Goal: Task Accomplishment & Management: Use online tool/utility

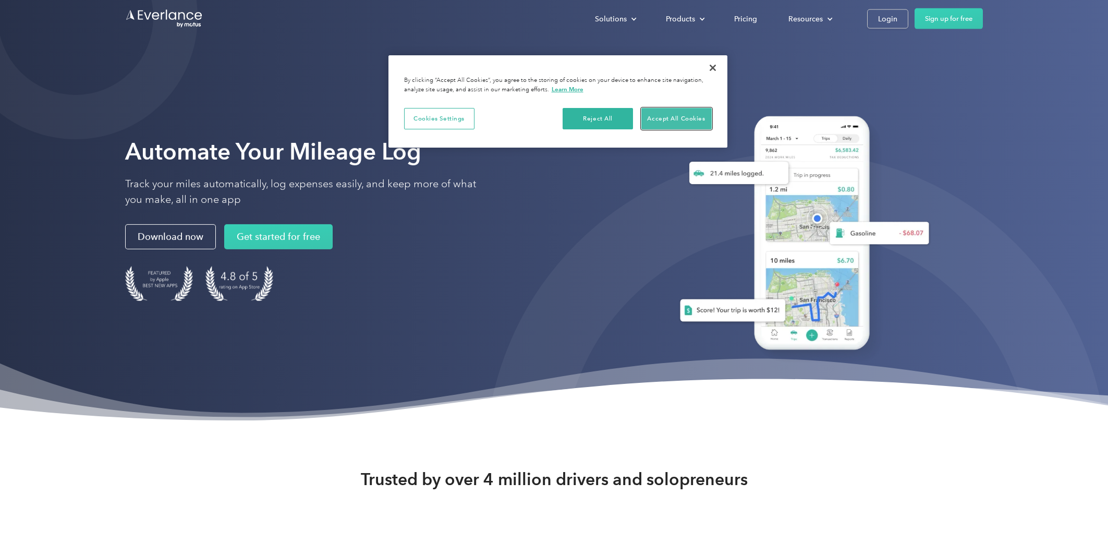
click at [673, 122] on button "Accept All Cookies" at bounding box center [676, 119] width 70 height 22
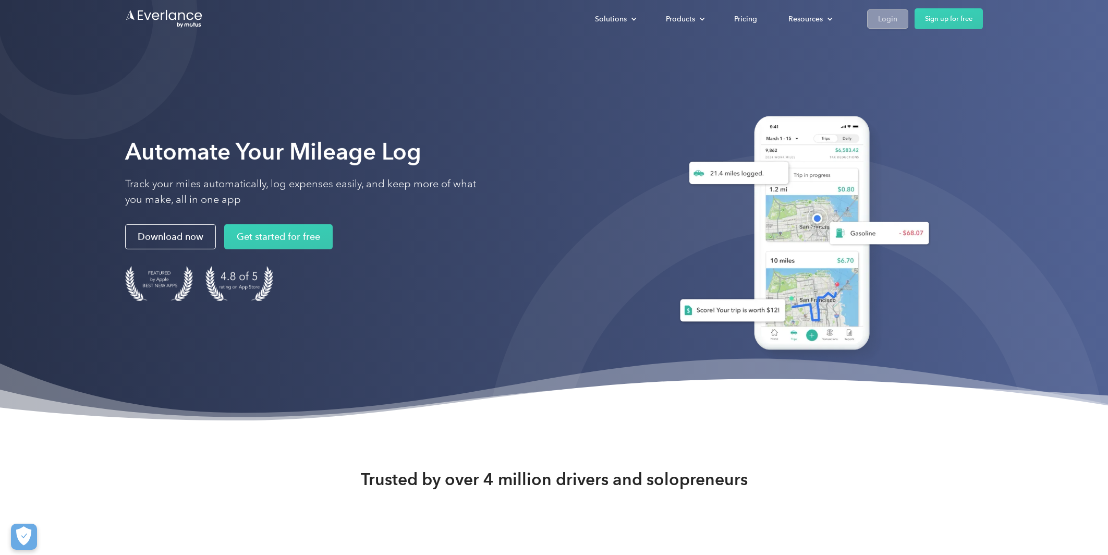
click at [885, 20] on div "Login" at bounding box center [887, 19] width 19 height 13
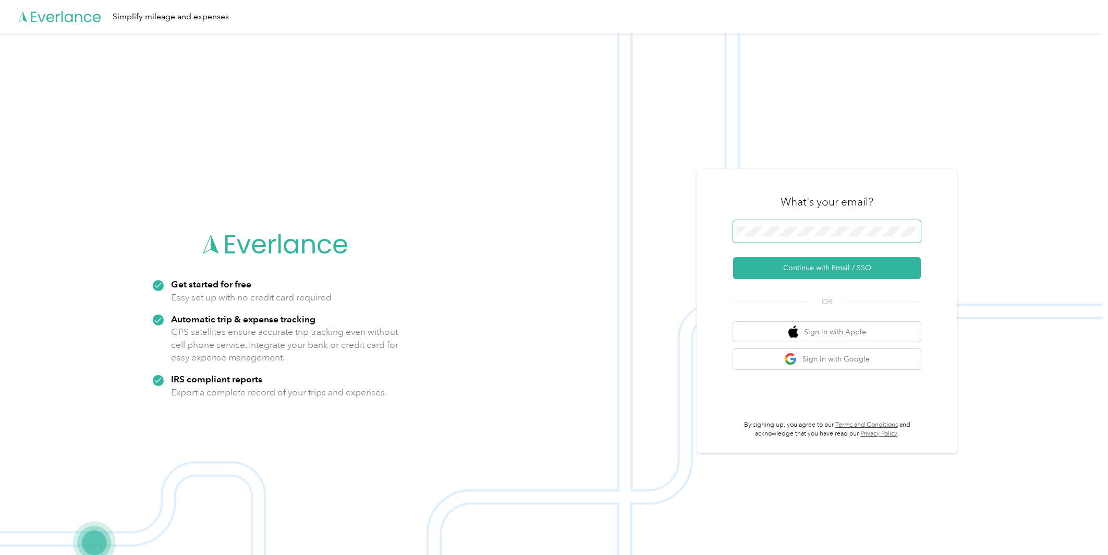
click at [733, 257] on button "Continue with Email / SSO" at bounding box center [827, 268] width 188 height 22
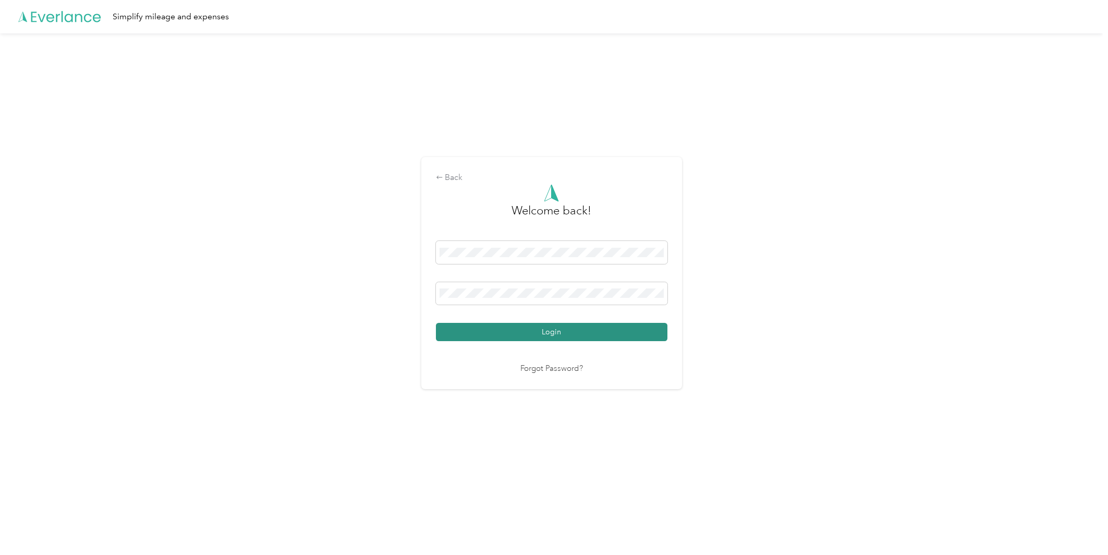
click at [549, 332] on button "Login" at bounding box center [551, 332] width 231 height 18
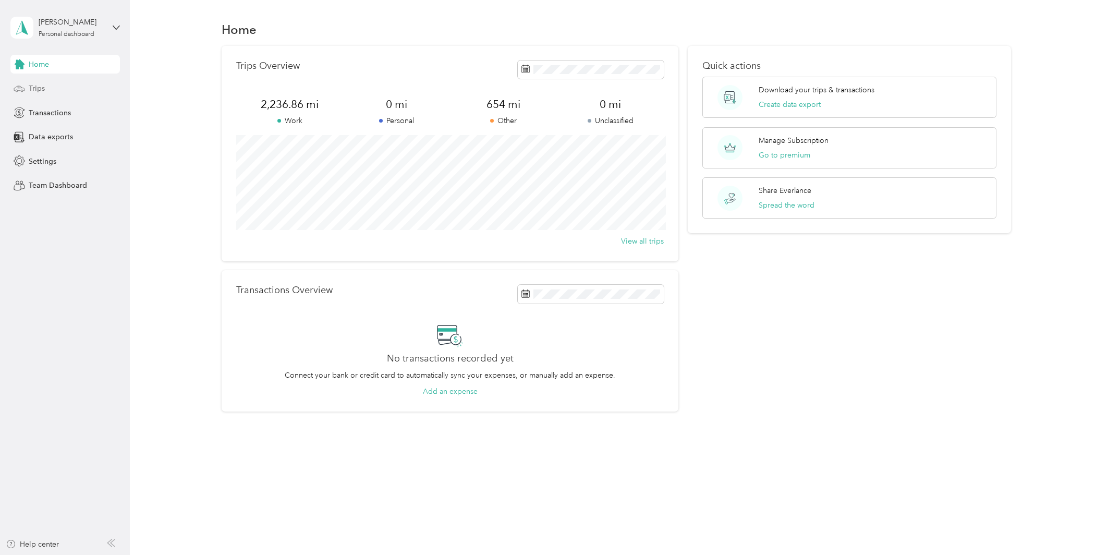
click at [32, 90] on span "Trips" at bounding box center [37, 88] width 16 height 11
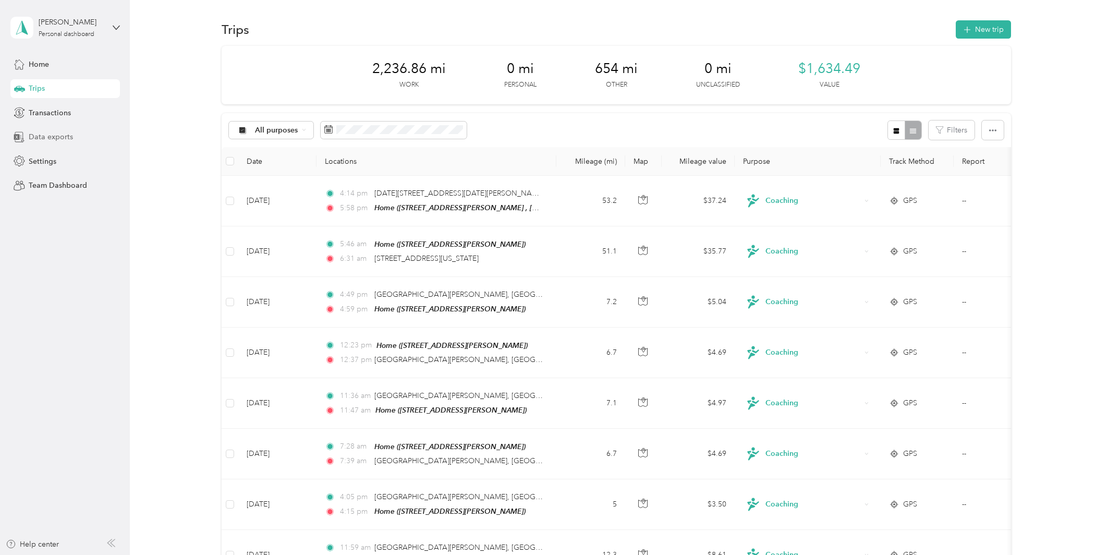
click at [58, 139] on span "Data exports" at bounding box center [51, 136] width 44 height 11
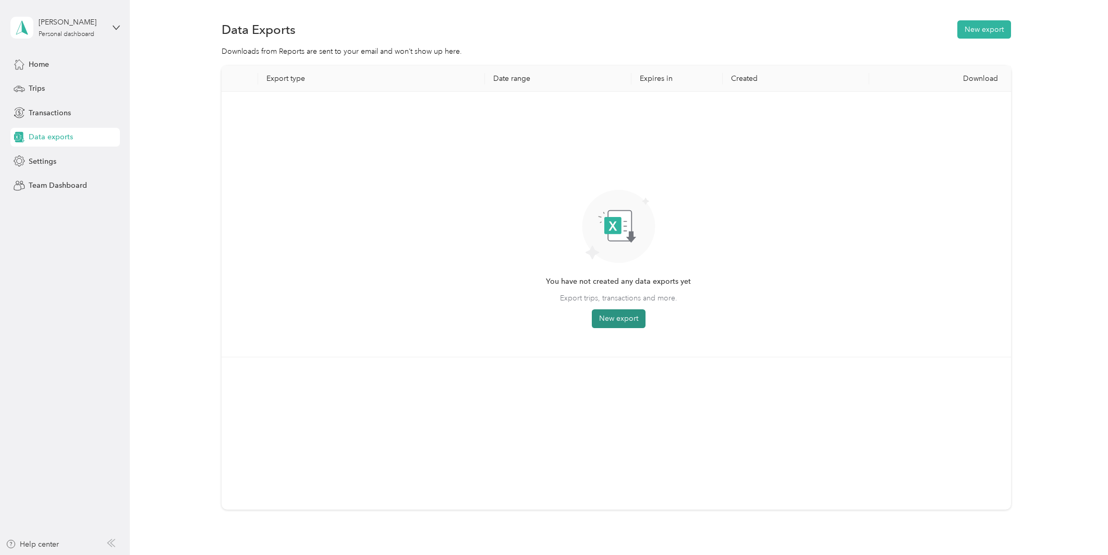
click at [614, 318] on button "New export" at bounding box center [619, 318] width 54 height 19
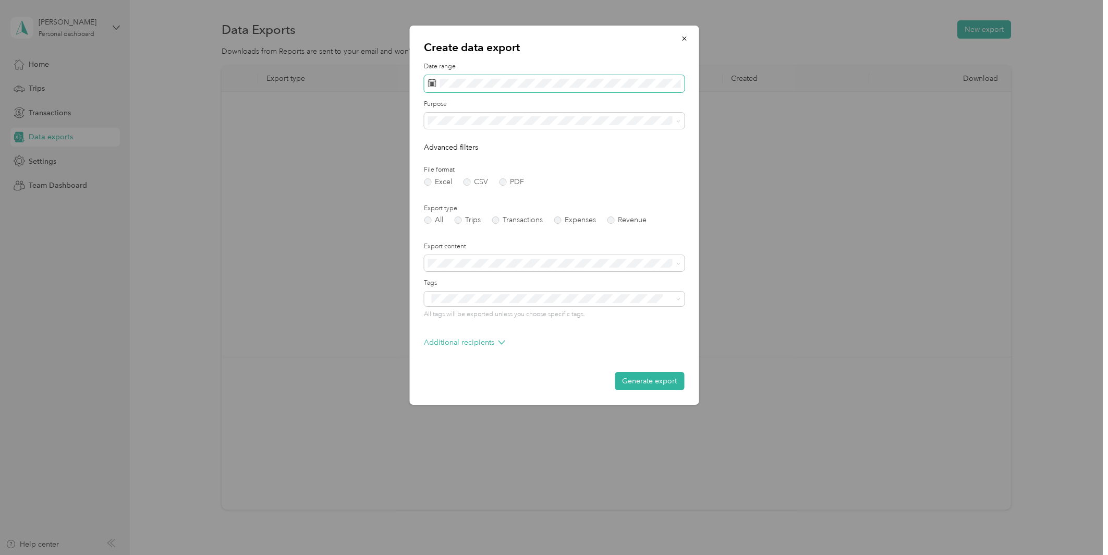
click at [601, 90] on span at bounding box center [554, 84] width 260 height 18
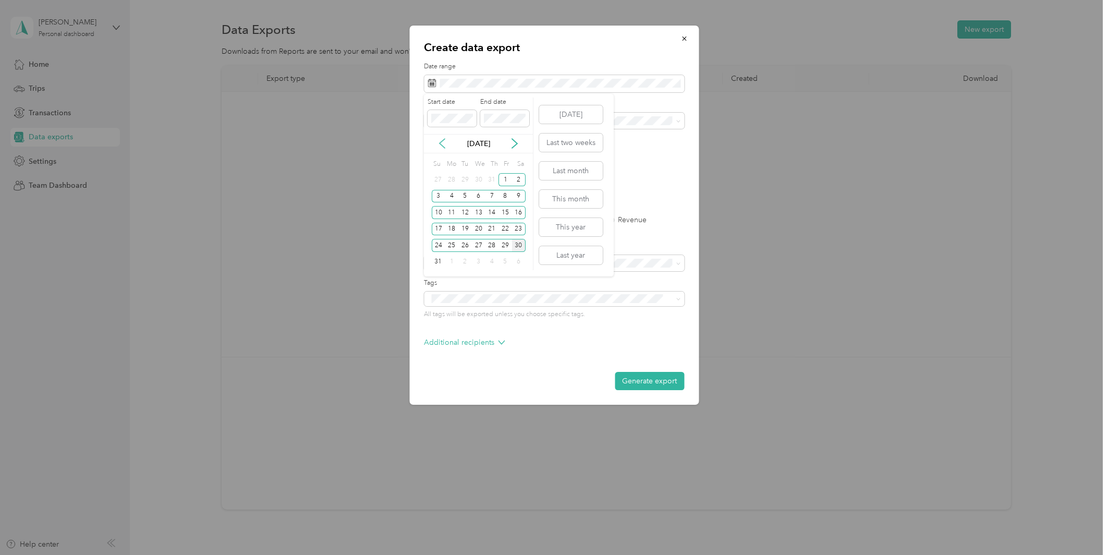
click at [437, 145] on icon at bounding box center [442, 143] width 10 height 10
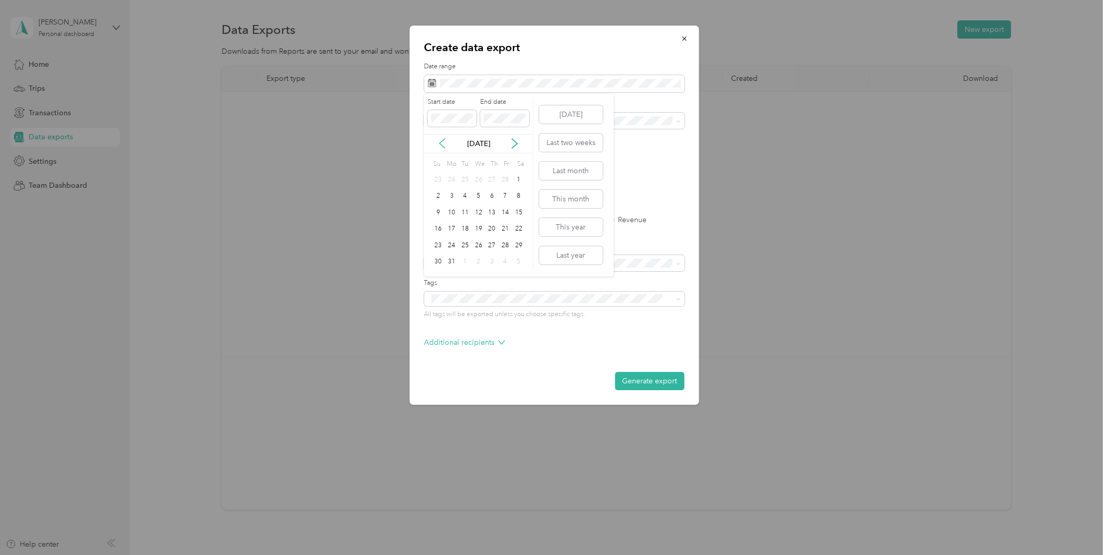
click at [437, 145] on icon at bounding box center [442, 143] width 10 height 10
click at [437, 142] on icon at bounding box center [442, 143] width 10 height 10
click at [478, 180] on div "1" at bounding box center [479, 179] width 14 height 13
click at [515, 143] on icon at bounding box center [514, 143] width 10 height 10
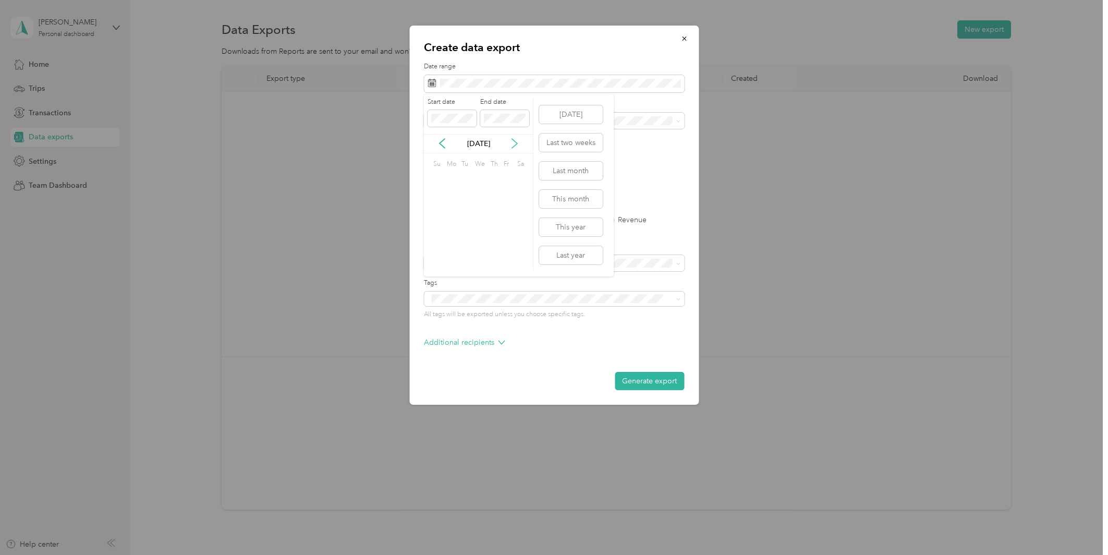
click at [515, 143] on icon at bounding box center [514, 143] width 10 height 10
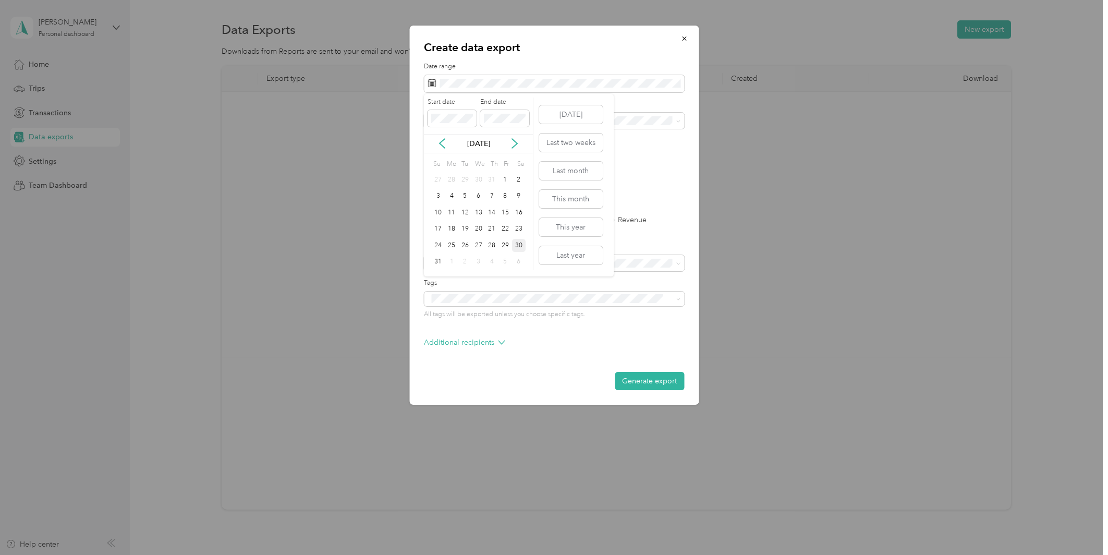
click at [518, 245] on div "30" at bounding box center [519, 245] width 14 height 13
click at [500, 108] on label "Purpose" at bounding box center [554, 104] width 260 height 9
click at [503, 181] on label "PDF" at bounding box center [511, 181] width 25 height 7
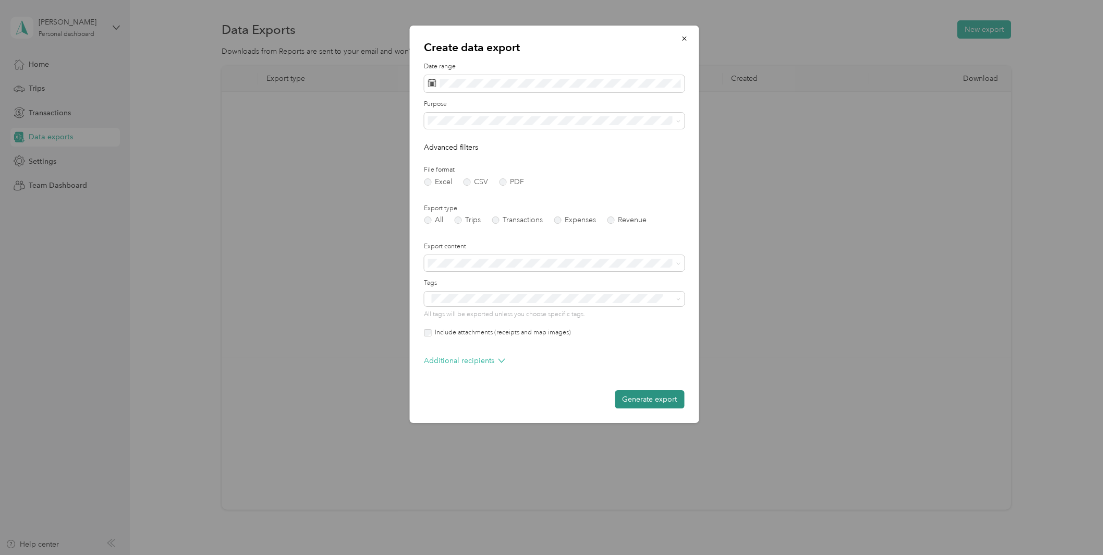
click at [645, 402] on button "Generate export" at bounding box center [649, 399] width 69 height 18
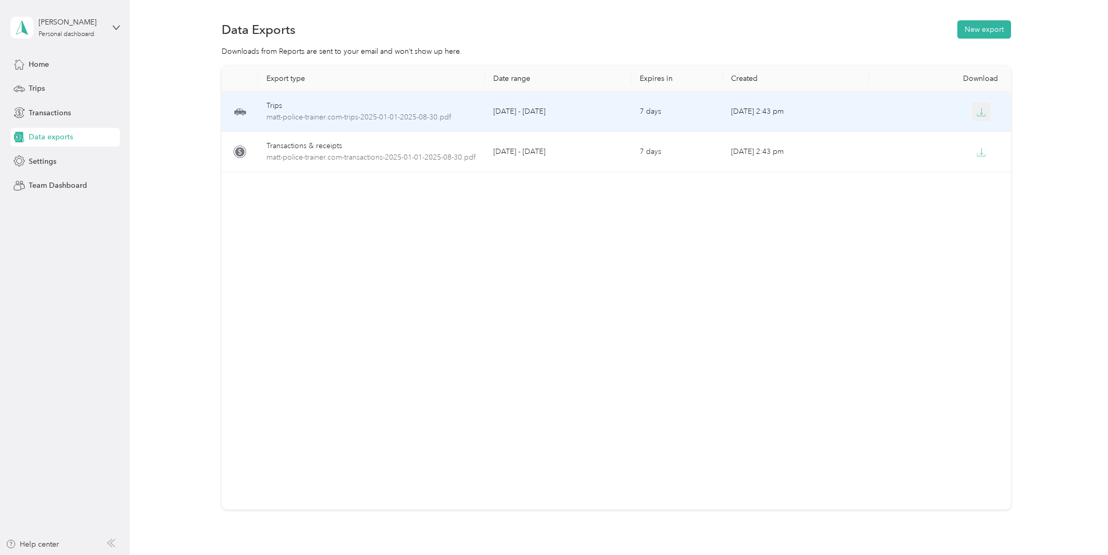
click at [979, 118] on button "button" at bounding box center [981, 111] width 19 height 19
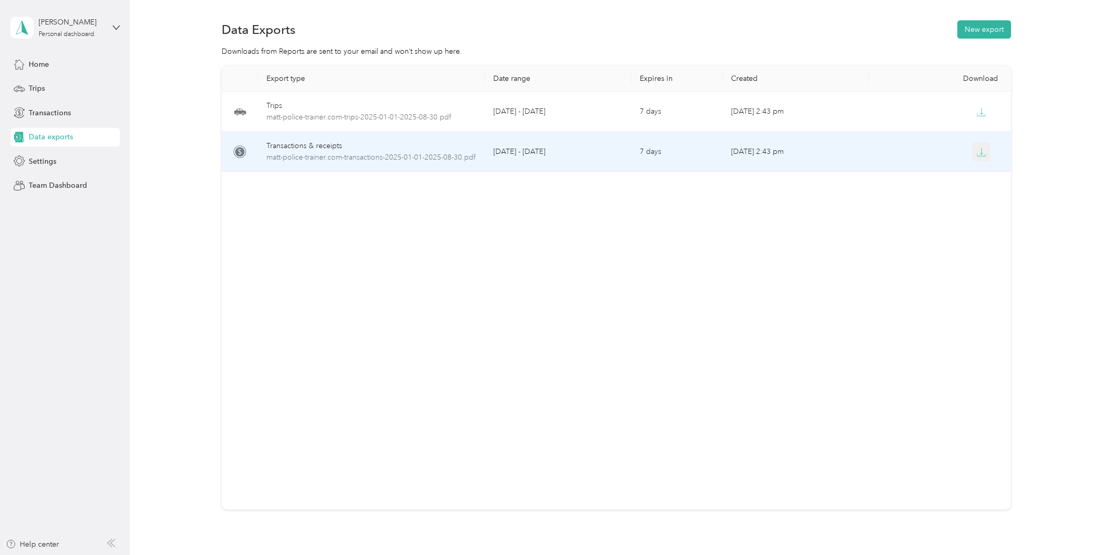
click at [979, 152] on icon "button" at bounding box center [981, 152] width 9 height 9
